Goal: Complete application form

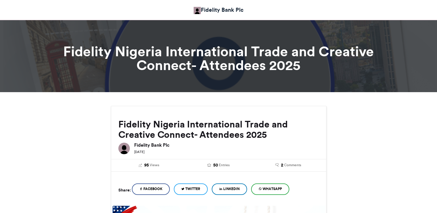
scroll to position [359, 0]
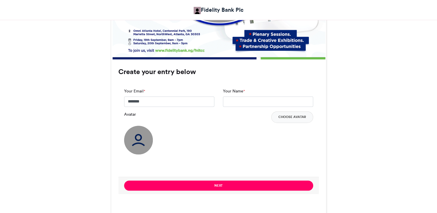
type input "**********"
click at [235, 100] on input "Your Name *" at bounding box center [268, 102] width 90 height 10
type input "**********"
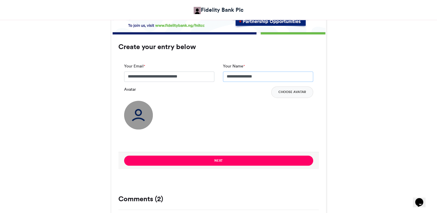
scroll to position [385, 0]
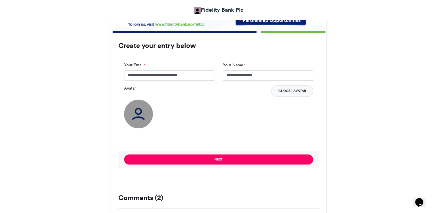
click at [299, 88] on button "Choose Avatar" at bounding box center [292, 91] width 42 height 12
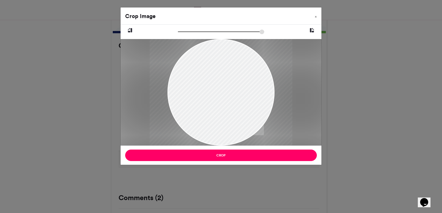
drag, startPoint x: 180, startPoint y: 31, endPoint x: 188, endPoint y: 36, distance: 9.7
click at [188, 35] on input "zoom" at bounding box center [221, 31] width 86 height 5
drag, startPoint x: 188, startPoint y: 36, endPoint x: 188, endPoint y: 32, distance: 3.5
click at [188, 32] on div at bounding box center [221, 32] width 151 height 7
type input "******"
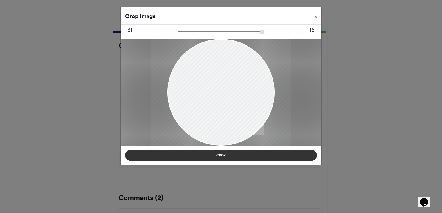
click at [219, 158] on button "Crop" at bounding box center [221, 156] width 192 height 12
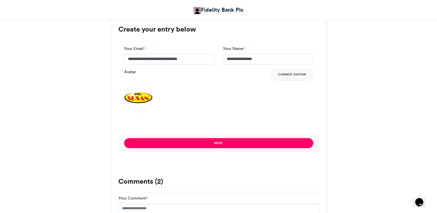
scroll to position [403, 0]
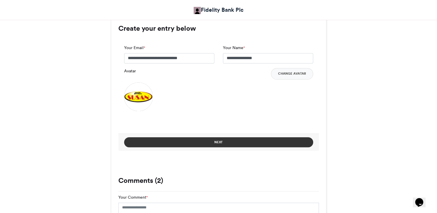
click at [240, 139] on button "Next" at bounding box center [218, 142] width 189 height 10
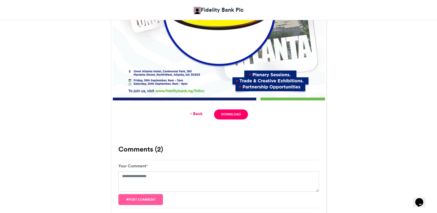
scroll to position [316, 0]
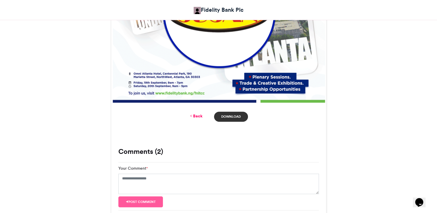
click at [238, 114] on link "Download" at bounding box center [231, 117] width 34 height 10
